Goal: Transaction & Acquisition: Purchase product/service

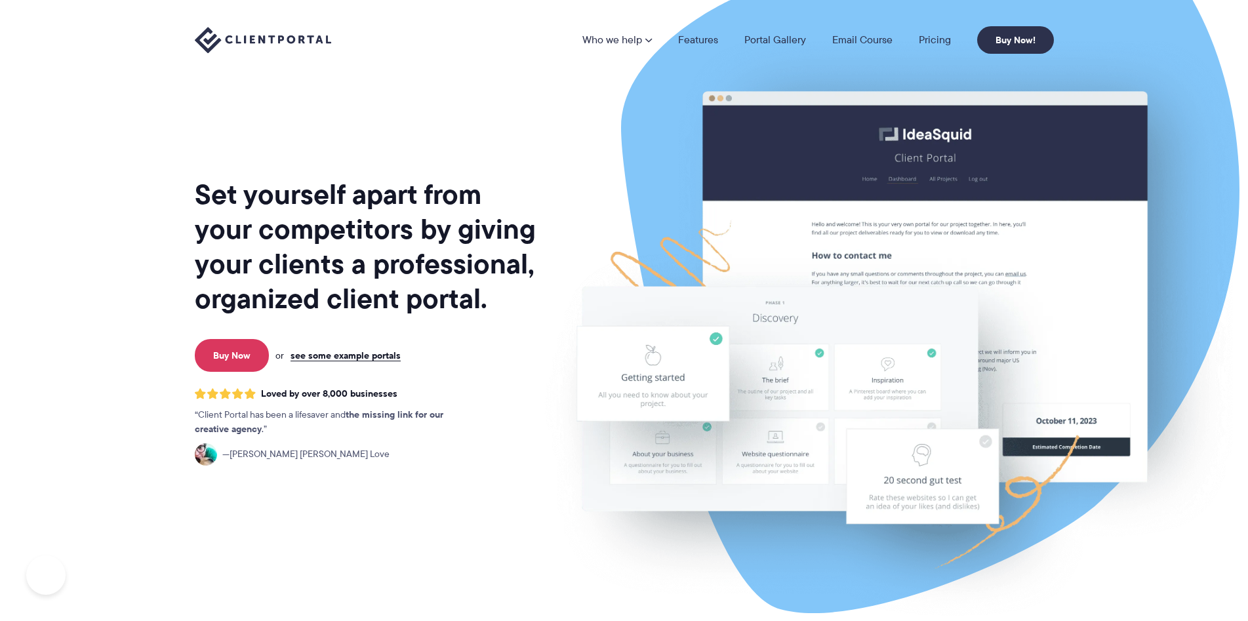
click at [430, 306] on h1 "Set yourself apart from your competitors by giving your clients a professional,…" at bounding box center [367, 246] width 344 height 139
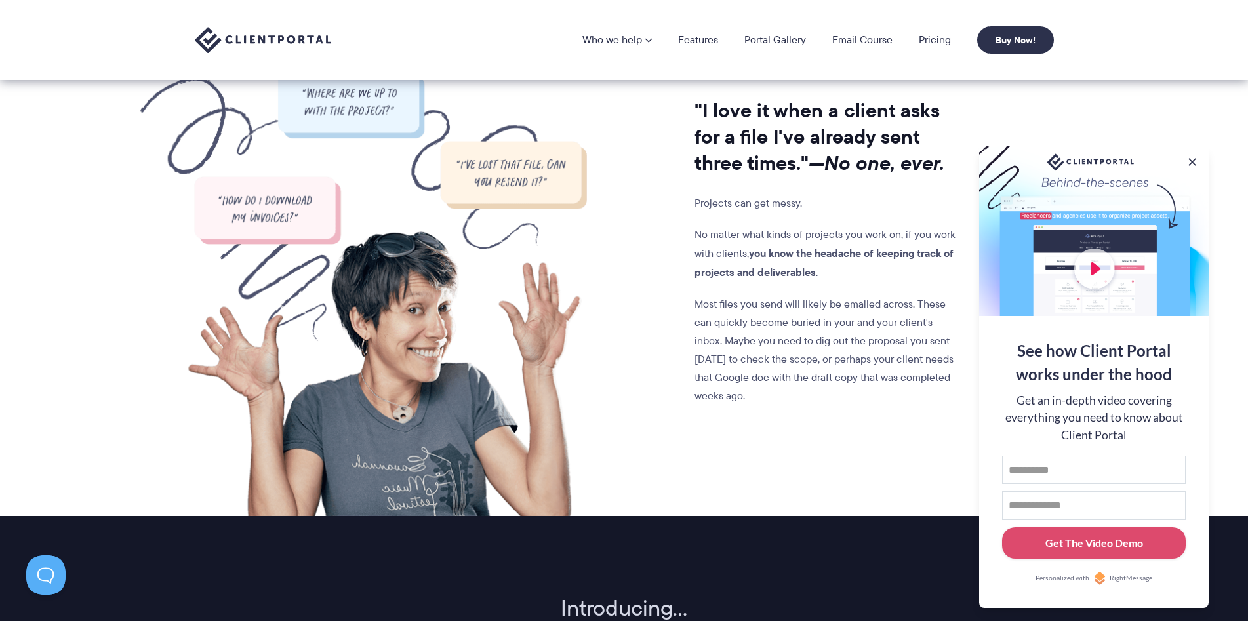
scroll to position [401, 0]
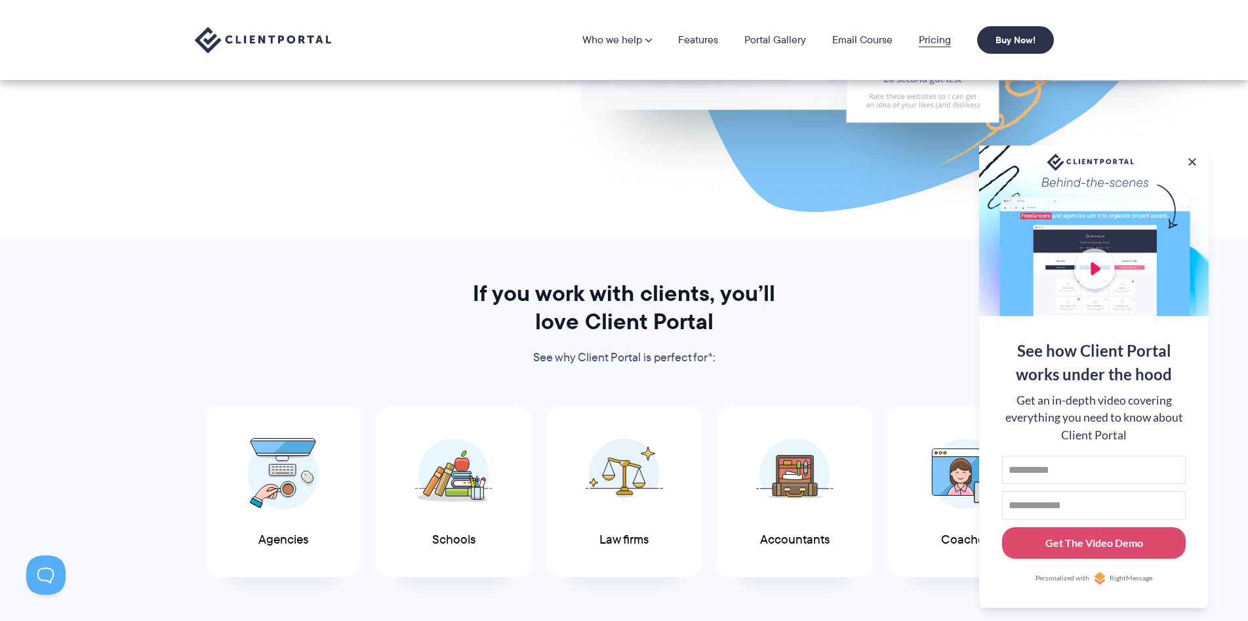
click at [935, 37] on link "Pricing" at bounding box center [935, 40] width 32 height 10
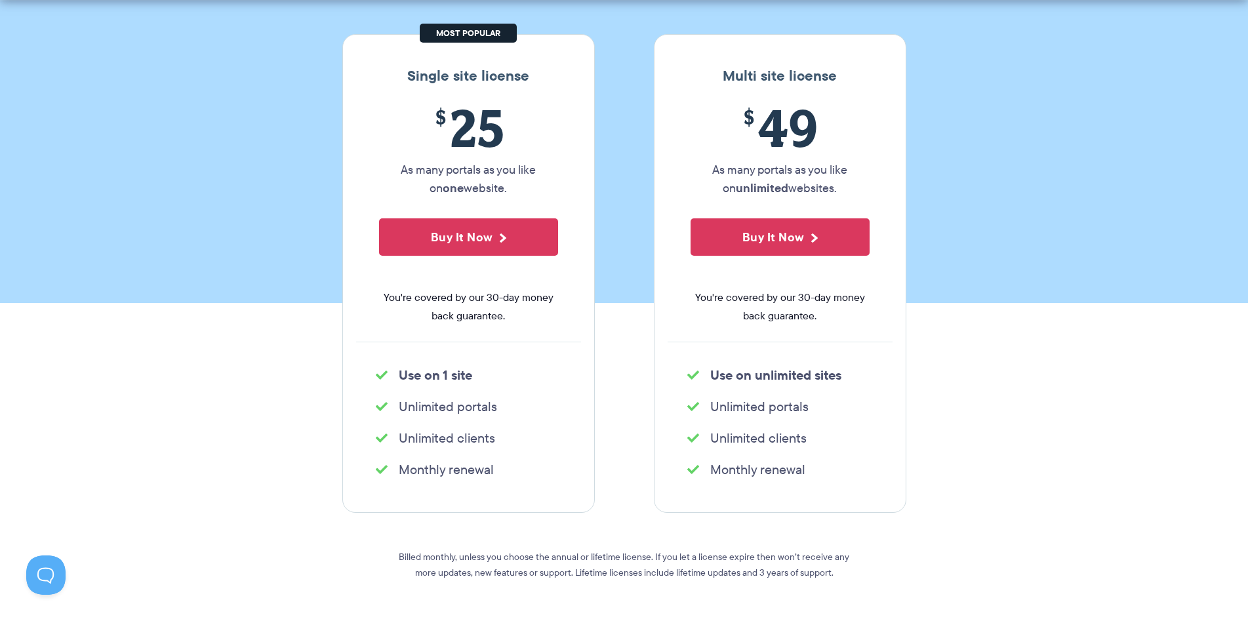
drag, startPoint x: 411, startPoint y: 171, endPoint x: 521, endPoint y: 182, distance: 111.4
click at [521, 181] on p "As many portals as you like on one website." at bounding box center [468, 179] width 179 height 37
click at [503, 190] on p "As many portals as you like on one website." at bounding box center [468, 179] width 179 height 37
drag, startPoint x: 495, startPoint y: 188, endPoint x: 525, endPoint y: 191, distance: 29.6
click at [517, 189] on p "As many portals as you like on one website." at bounding box center [468, 179] width 179 height 37
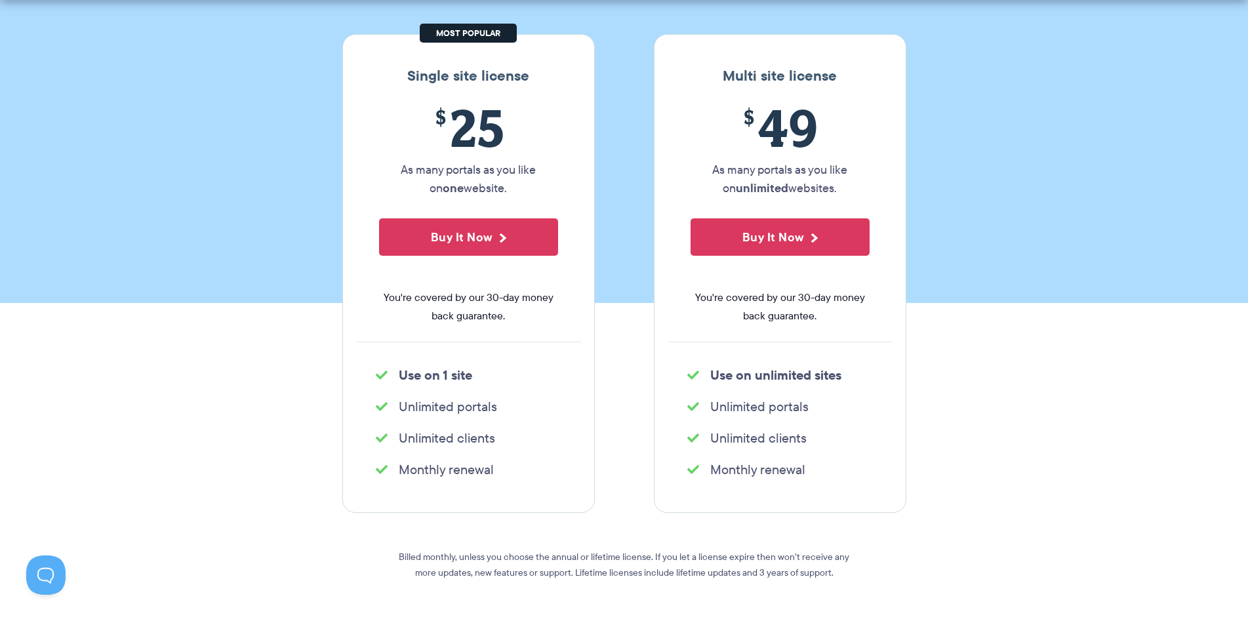
click at [512, 191] on p "As many portals as you like on one website." at bounding box center [468, 179] width 179 height 37
drag, startPoint x: 435, startPoint y: 376, endPoint x: 472, endPoint y: 374, distance: 36.1
click at [470, 374] on strong "Use on 1 site" at bounding box center [435, 375] width 73 height 20
drag, startPoint x: 736, startPoint y: 369, endPoint x: 847, endPoint y: 370, distance: 110.8
click at [841, 370] on strong "Use on unlimited sites" at bounding box center [775, 375] width 131 height 20
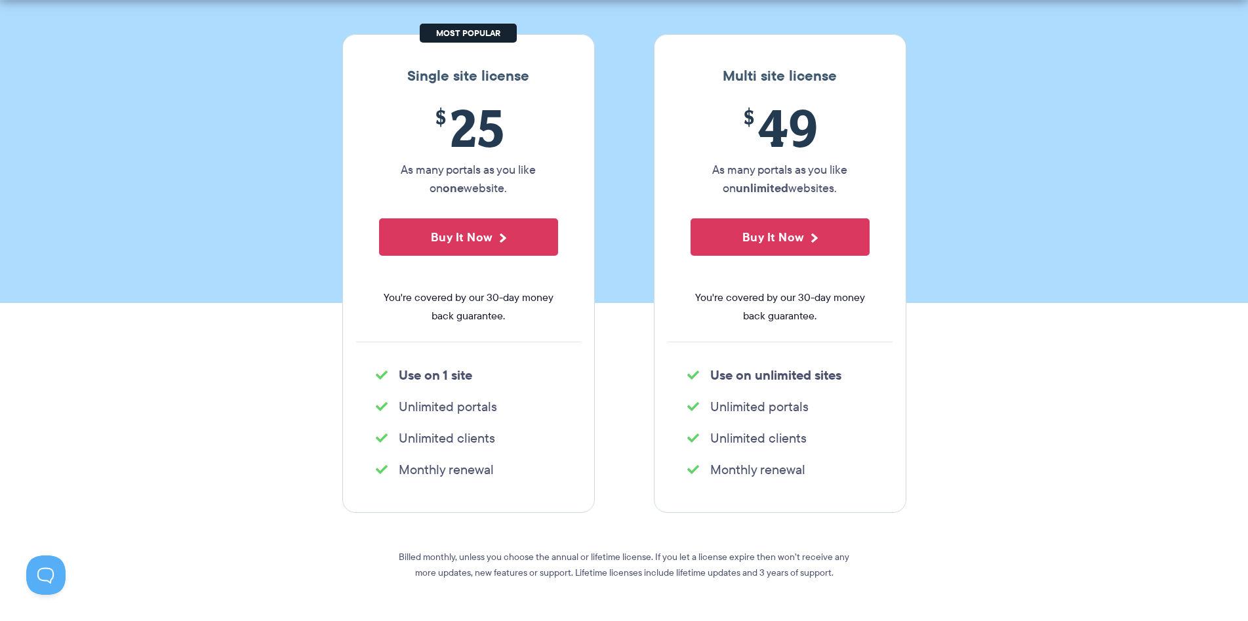
click at [846, 370] on li "Use on unlimited sites" at bounding box center [780, 375] width 186 height 18
drag, startPoint x: 468, startPoint y: 132, endPoint x: 501, endPoint y: 132, distance: 33.4
click at [500, 132] on span "$ 25" at bounding box center [468, 128] width 179 height 60
click at [504, 144] on span "$ 25" at bounding box center [468, 128] width 179 height 60
click at [485, 165] on p "As many portals as you like on one website." at bounding box center [468, 179] width 179 height 37
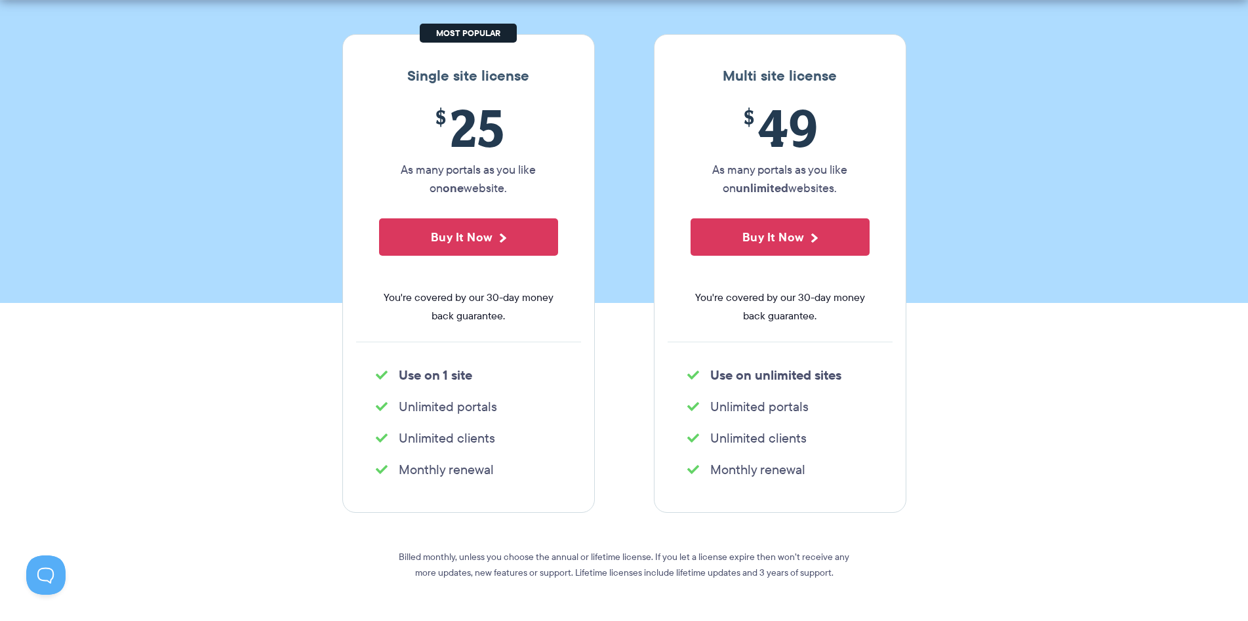
click at [503, 176] on p "As many portals as you like on one website." at bounding box center [468, 179] width 179 height 37
click at [505, 239] on button "Buy It Now" at bounding box center [468, 236] width 179 height 37
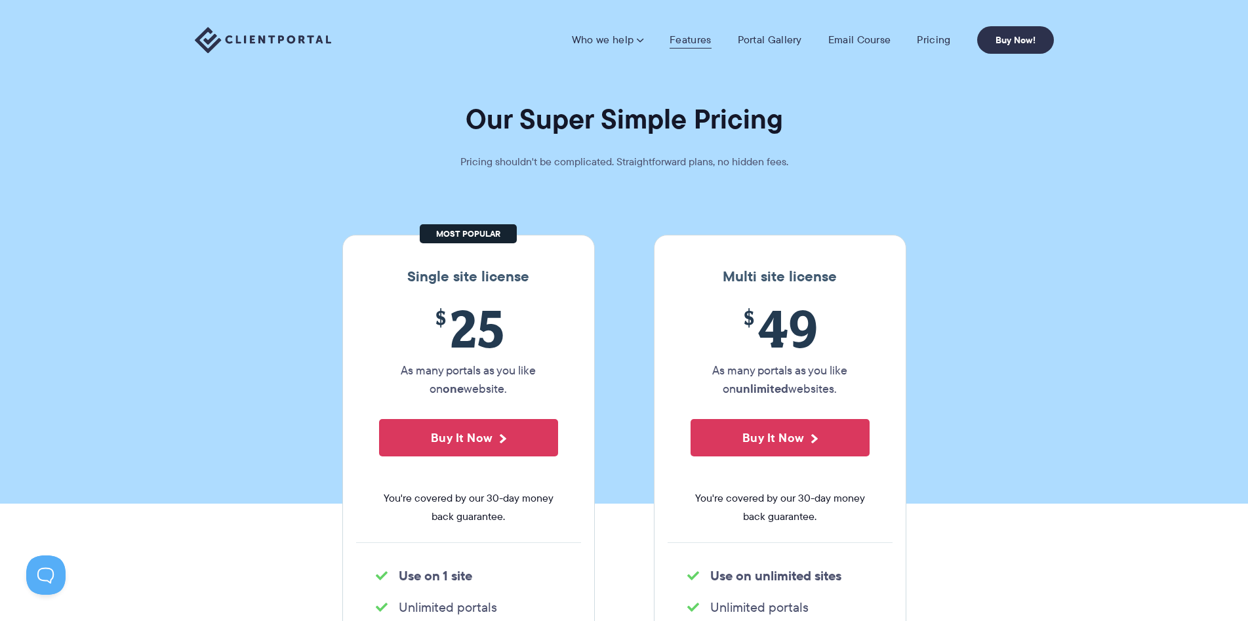
click at [711, 41] on link "Features" at bounding box center [690, 39] width 41 height 13
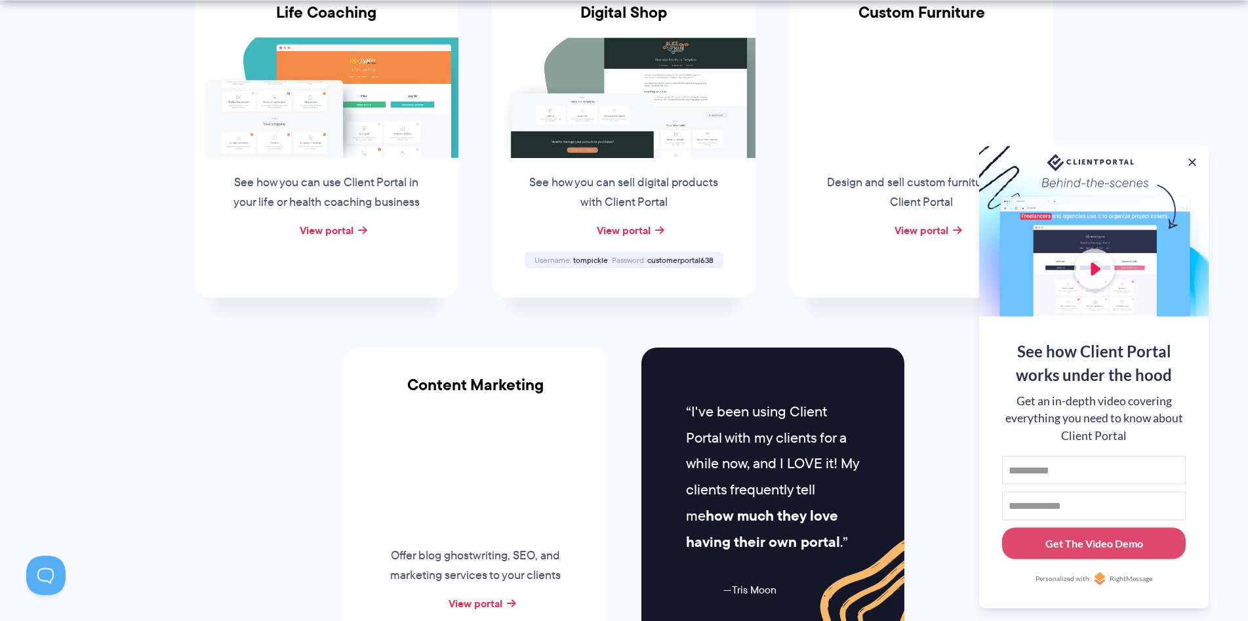
scroll to position [1204, 0]
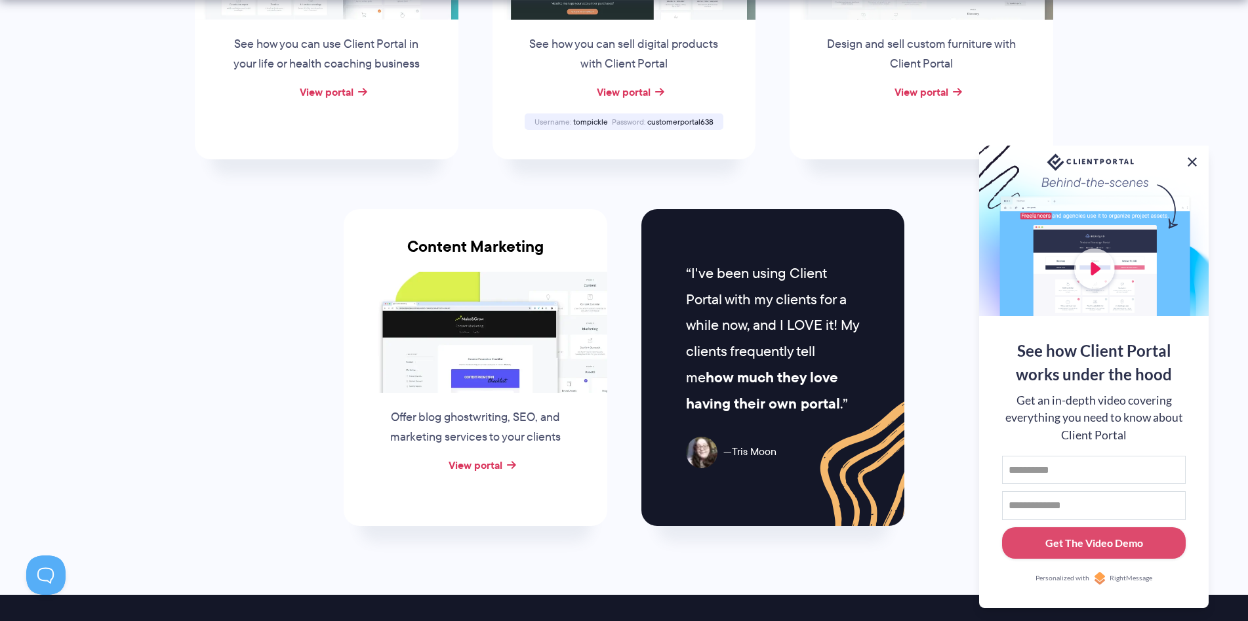
click at [1191, 156] on button at bounding box center [1192, 162] width 16 height 16
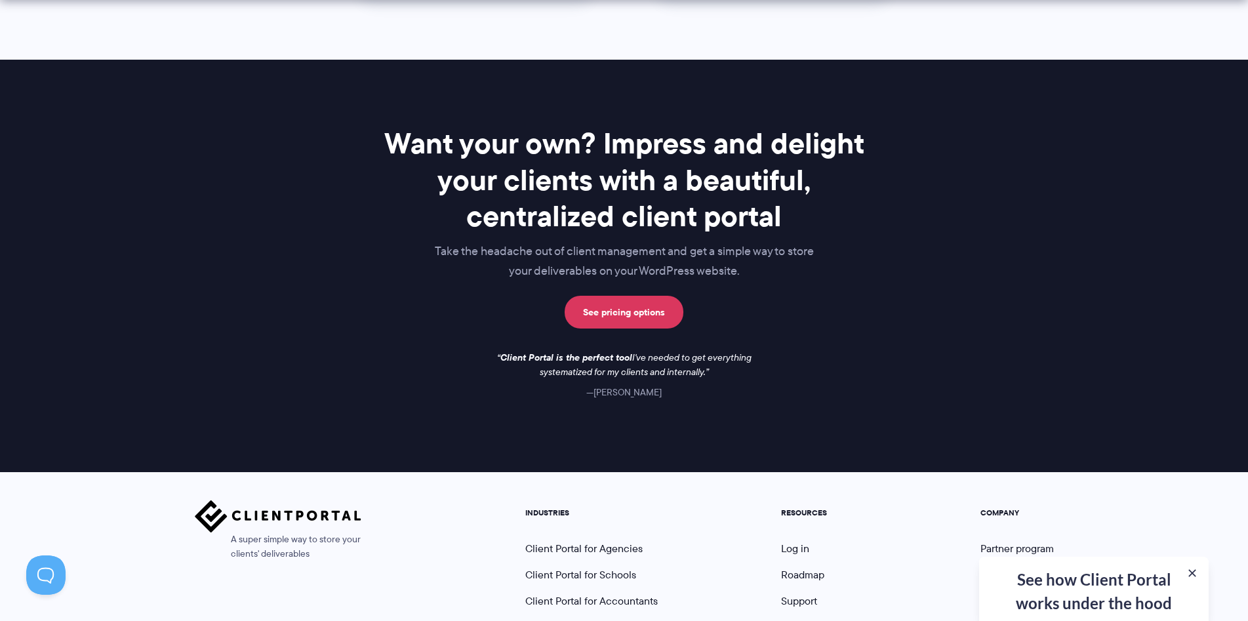
scroll to position [1888, 0]
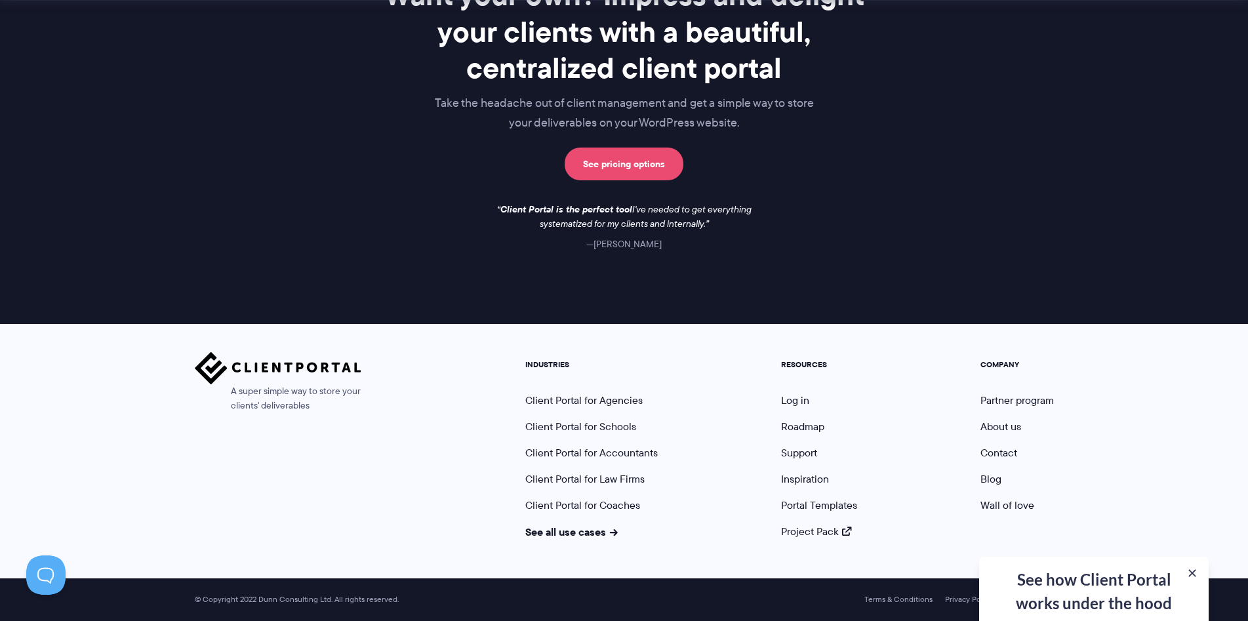
click at [629, 167] on link "See pricing options" at bounding box center [624, 164] width 119 height 33
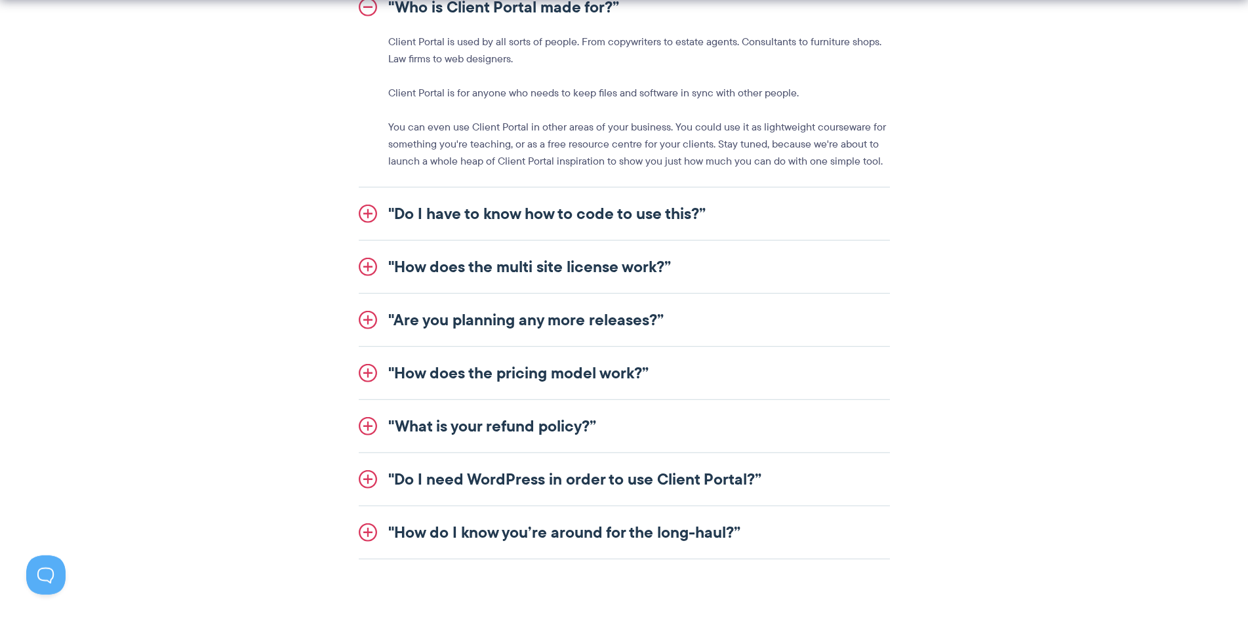
scroll to position [1605, 0]
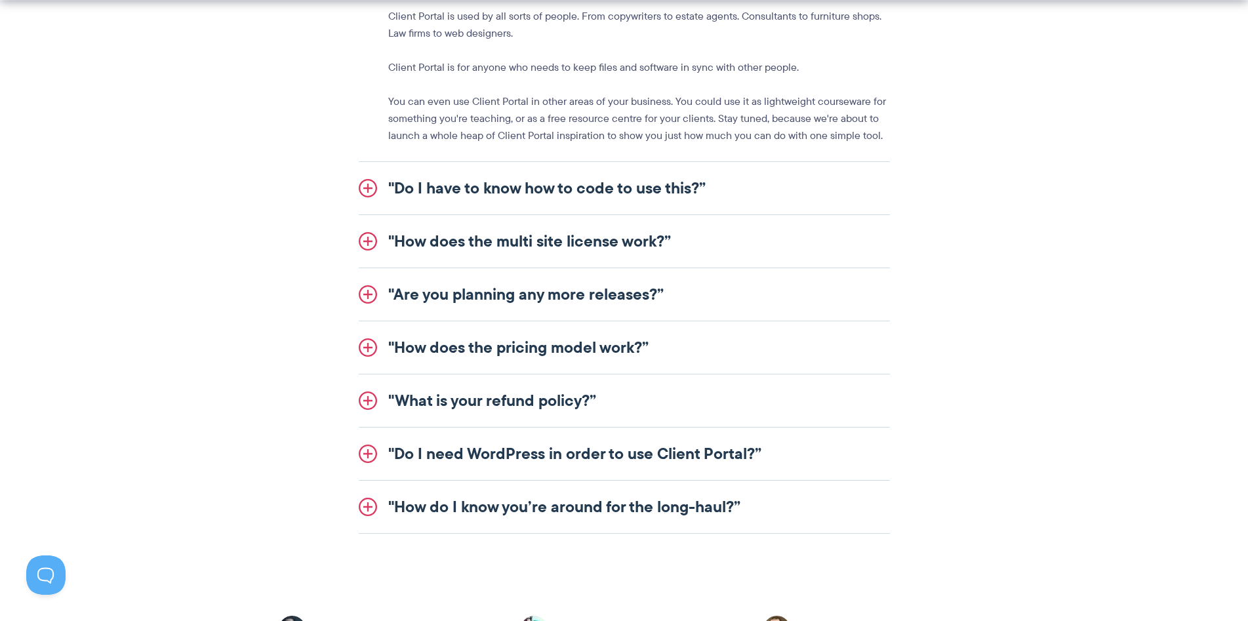
click at [532, 246] on link ""How does the multi site license work?”" at bounding box center [624, 241] width 531 height 52
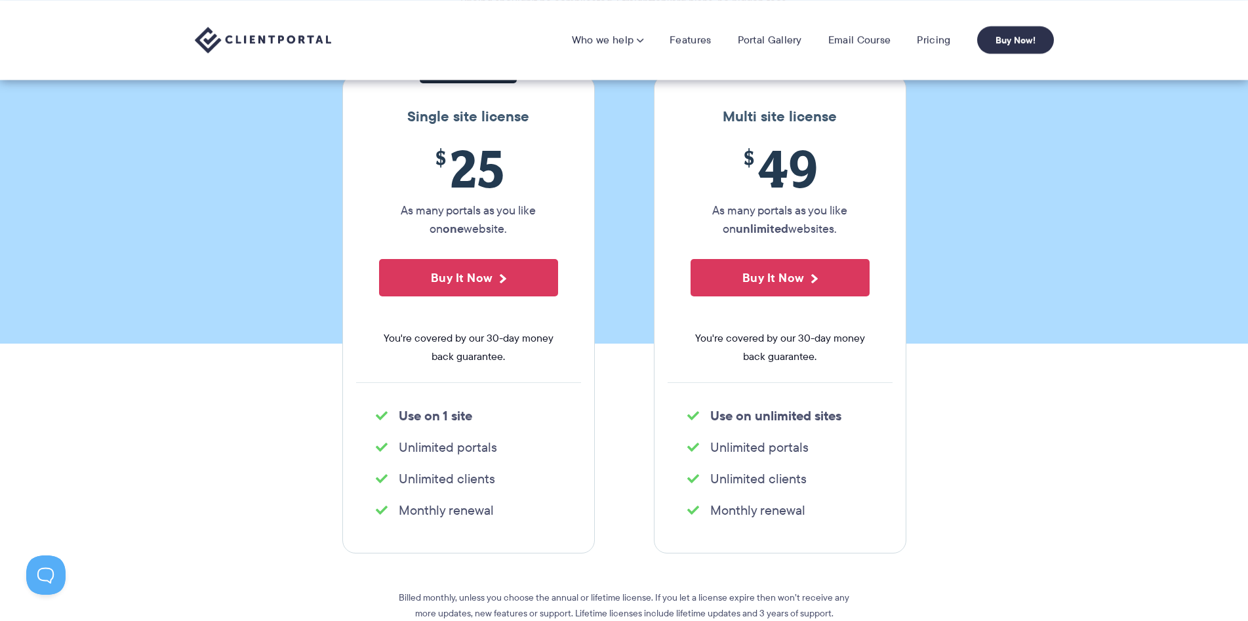
scroll to position [0, 0]
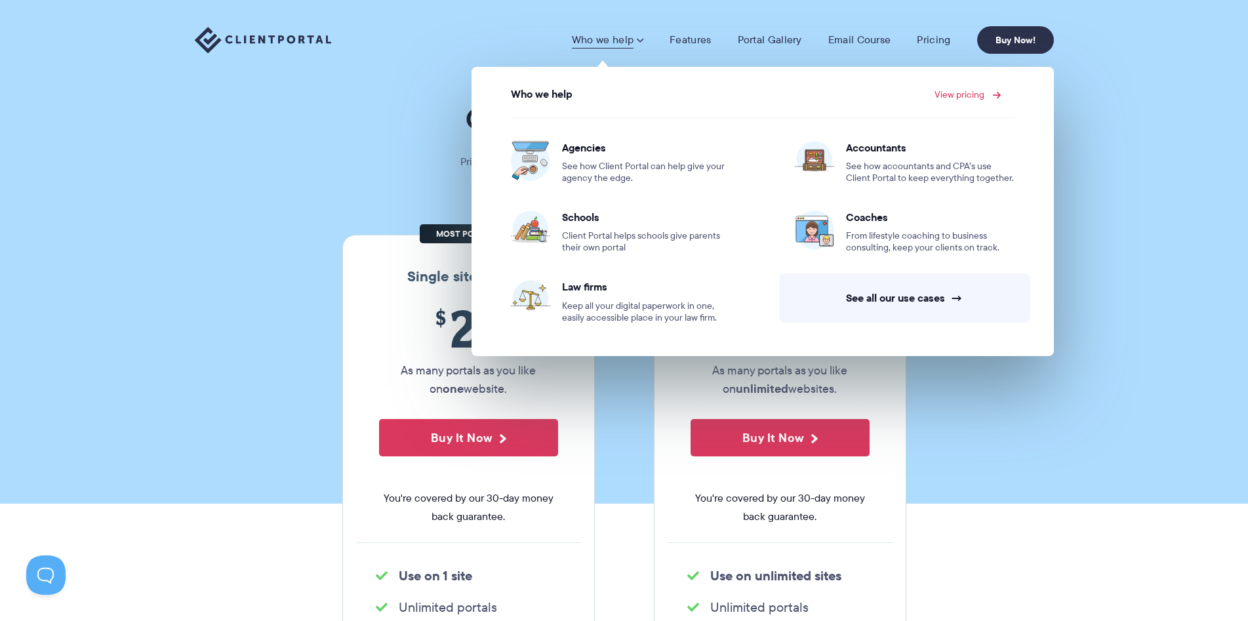
click at [950, 95] on link "View pricing" at bounding box center [965, 94] width 63 height 9
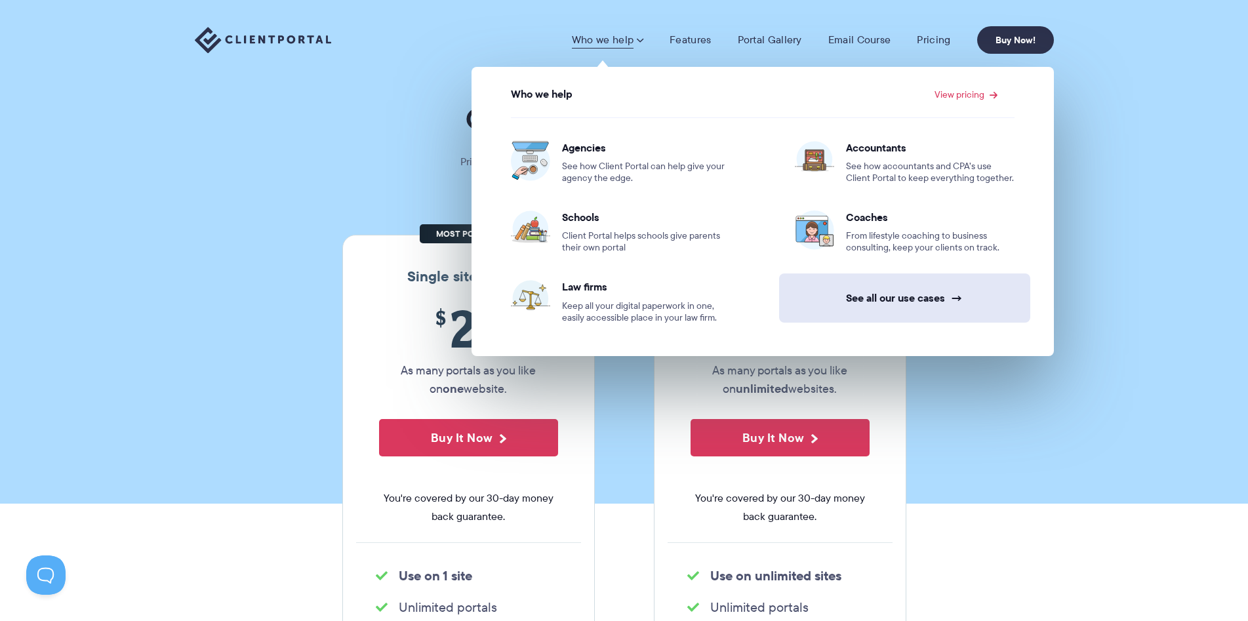
click at [880, 308] on link "See all our use cases →" at bounding box center [904, 297] width 251 height 49
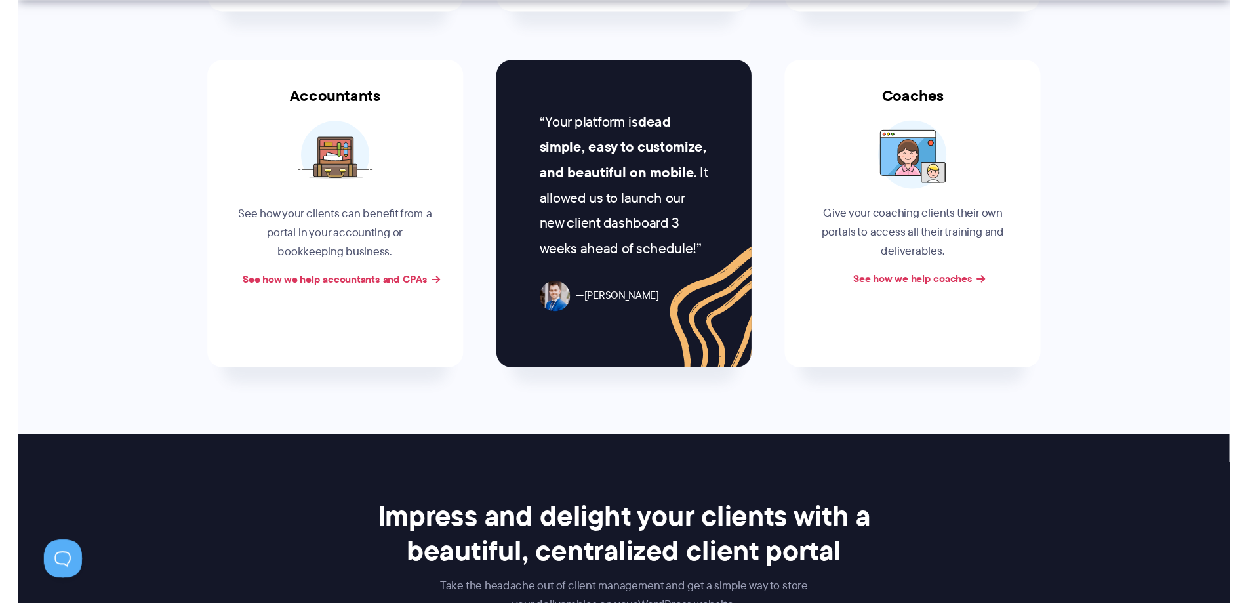
scroll to position [803, 0]
